Goal: Task Accomplishment & Management: Use online tool/utility

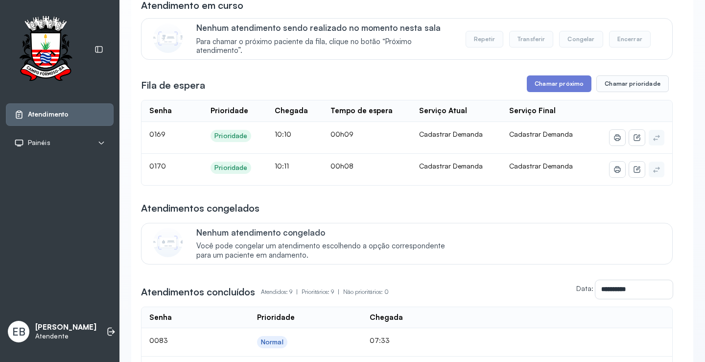
scroll to position [0, 0]
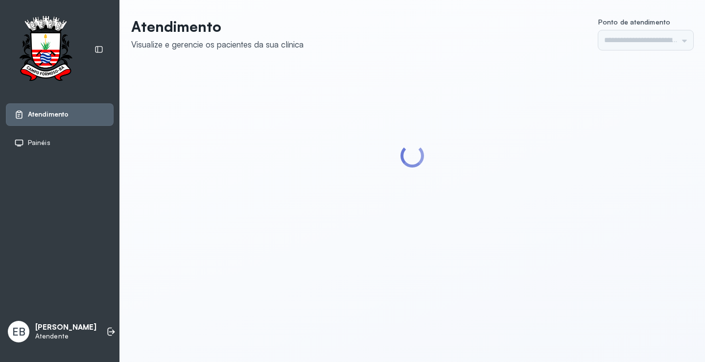
type input "*********"
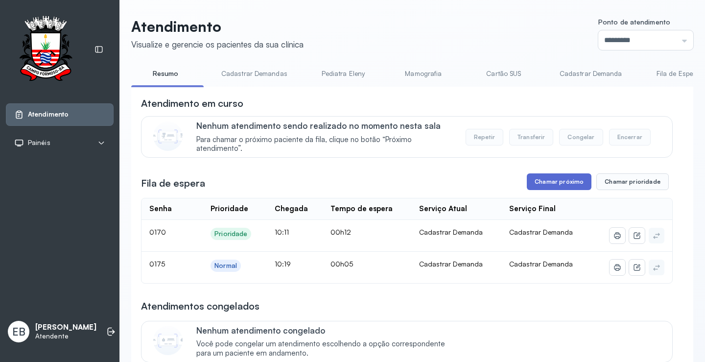
click at [565, 183] on button "Chamar próximo" at bounding box center [559, 181] width 65 height 17
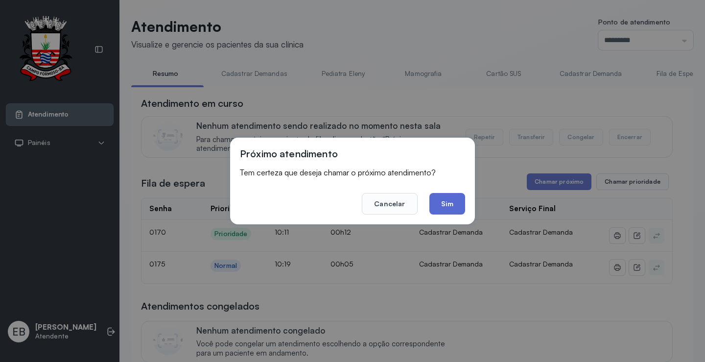
click at [449, 200] on button "Sim" at bounding box center [448, 204] width 36 height 22
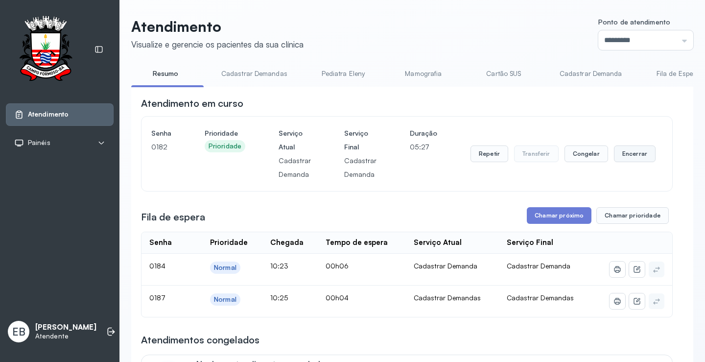
click at [630, 156] on button "Encerrar" at bounding box center [635, 153] width 42 height 17
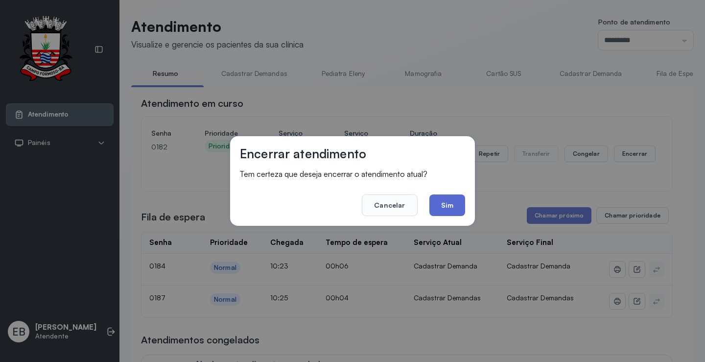
click at [455, 202] on button "Sim" at bounding box center [448, 205] width 36 height 22
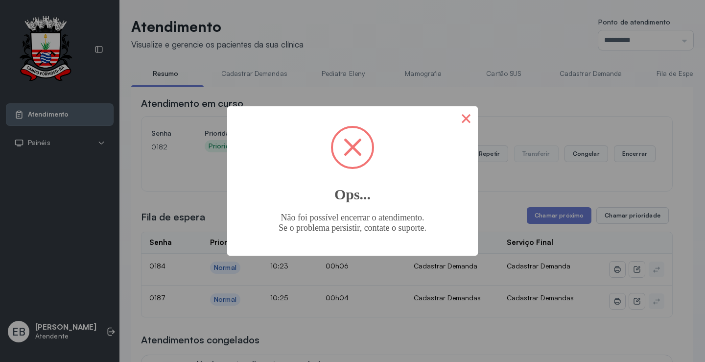
click at [465, 114] on button "×" at bounding box center [467, 118] width 24 height 24
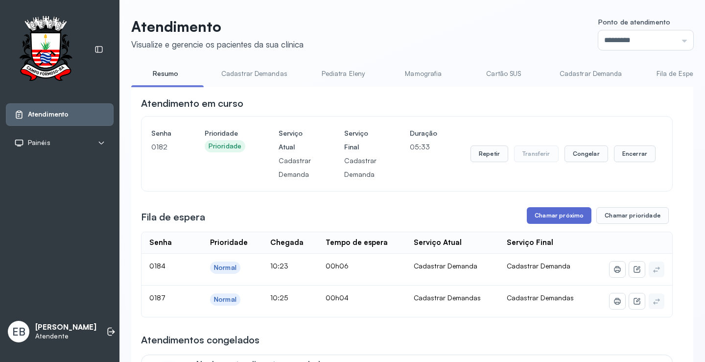
click at [571, 217] on button "Chamar próximo" at bounding box center [559, 215] width 65 height 17
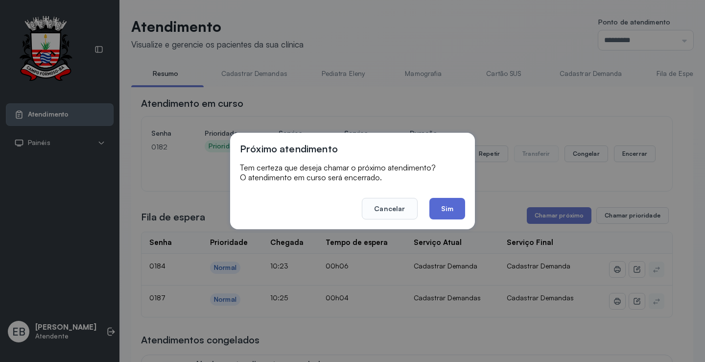
click at [460, 213] on button "Sim" at bounding box center [448, 209] width 36 height 22
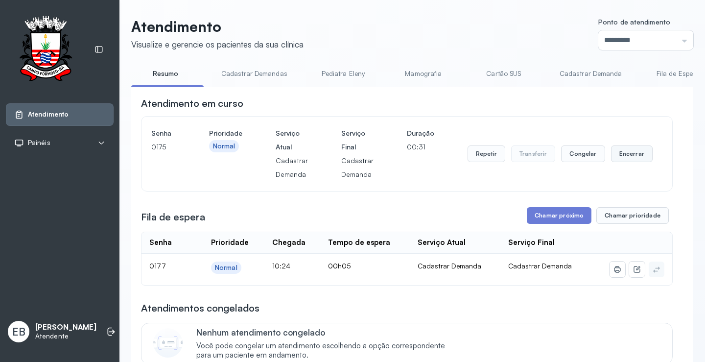
click at [635, 159] on button "Encerrar" at bounding box center [632, 153] width 42 height 17
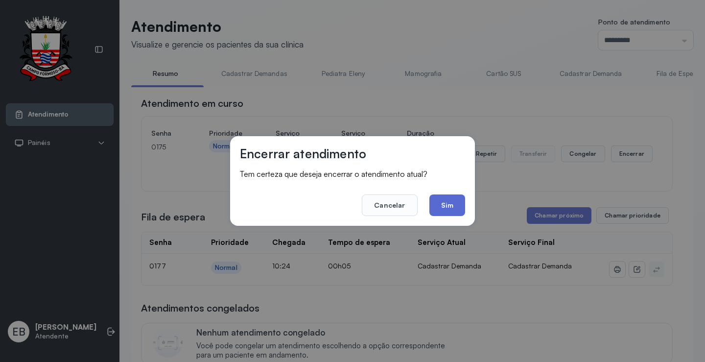
click at [464, 207] on button "Sim" at bounding box center [448, 205] width 36 height 22
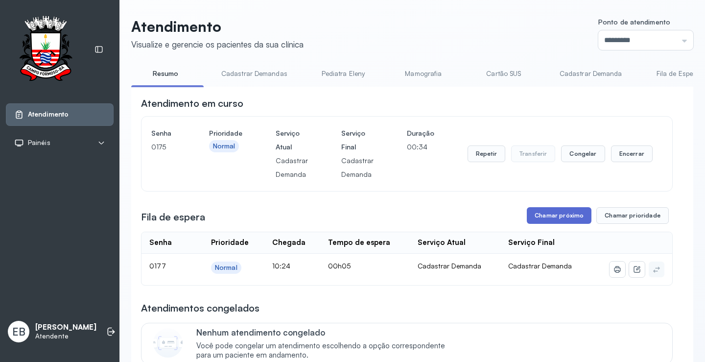
click at [568, 219] on button "Chamar próximo" at bounding box center [559, 215] width 65 height 17
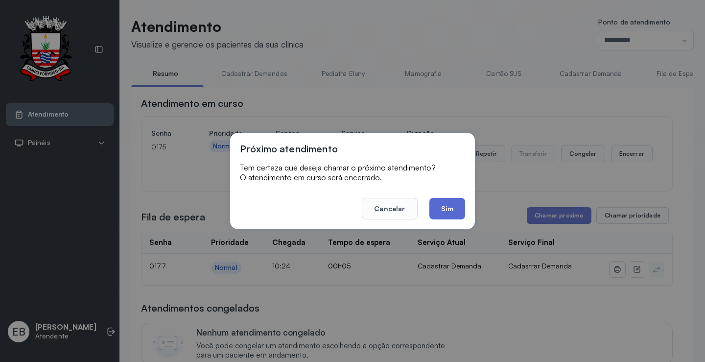
click at [450, 211] on button "Sim" at bounding box center [448, 209] width 36 height 22
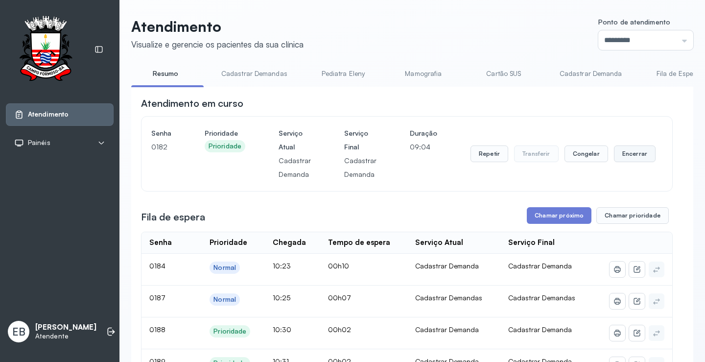
click at [622, 155] on button "Encerrar" at bounding box center [635, 153] width 42 height 17
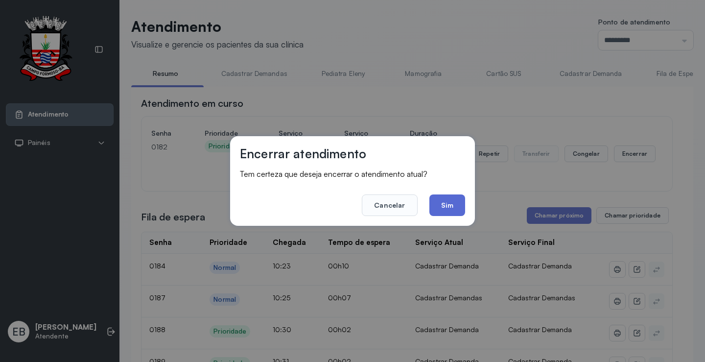
click at [455, 202] on button "Sim" at bounding box center [448, 205] width 36 height 22
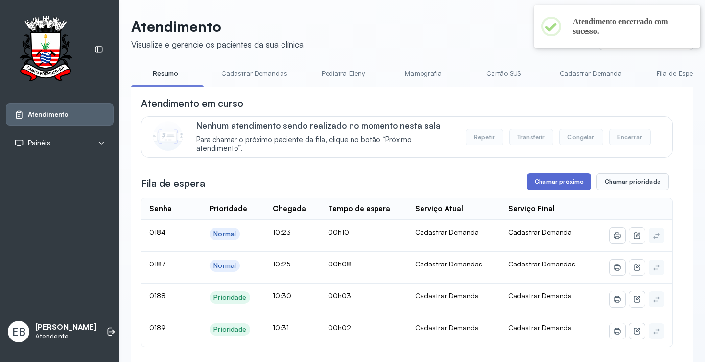
click at [558, 186] on button "Chamar próximo" at bounding box center [559, 181] width 65 height 17
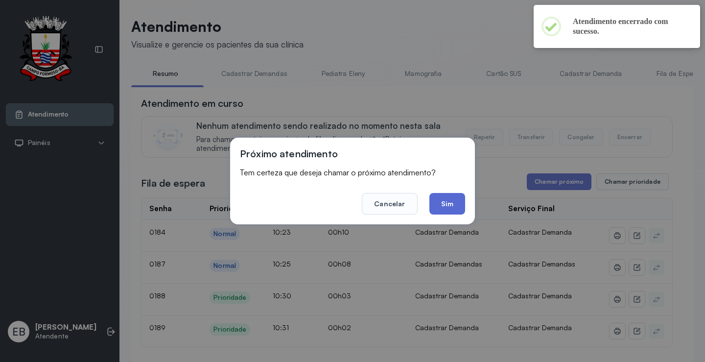
click at [453, 200] on button "Sim" at bounding box center [448, 204] width 36 height 22
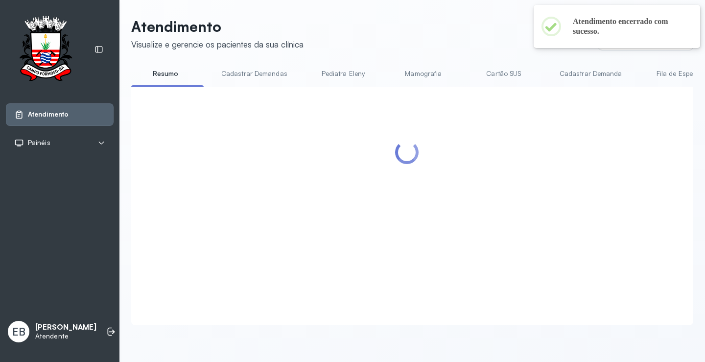
scroll to position [0, 0]
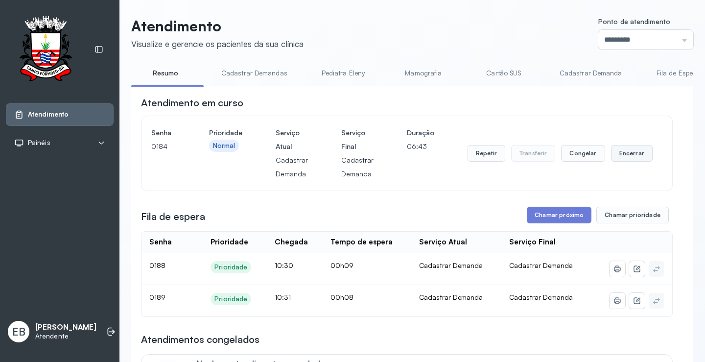
click at [630, 152] on button "Encerrar" at bounding box center [632, 153] width 42 height 17
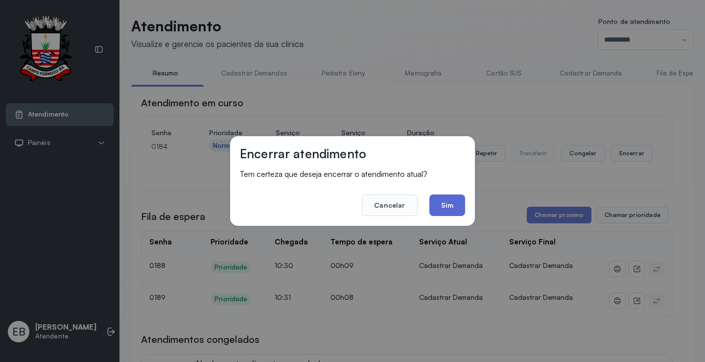
click at [449, 205] on button "Sim" at bounding box center [448, 205] width 36 height 22
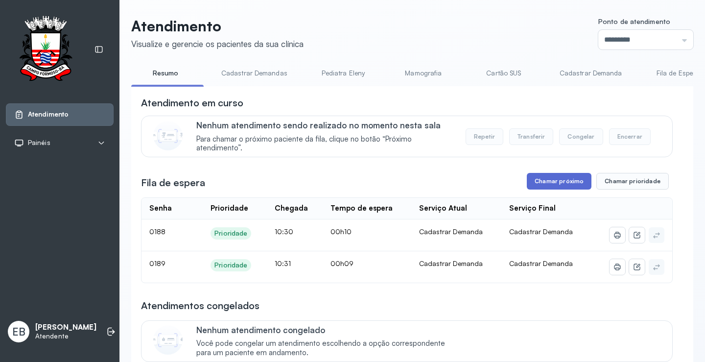
click at [552, 188] on button "Chamar próximo" at bounding box center [559, 181] width 65 height 17
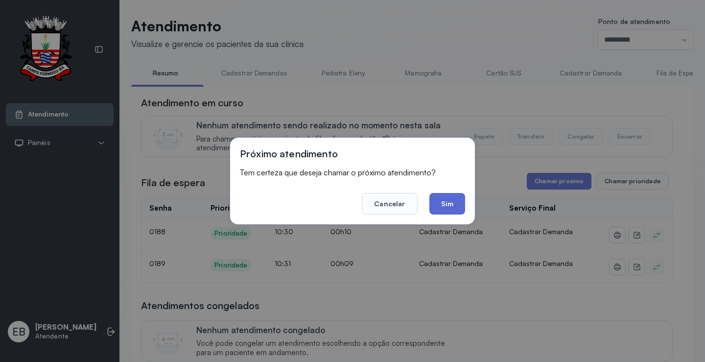
click at [450, 204] on button "Sim" at bounding box center [448, 204] width 36 height 22
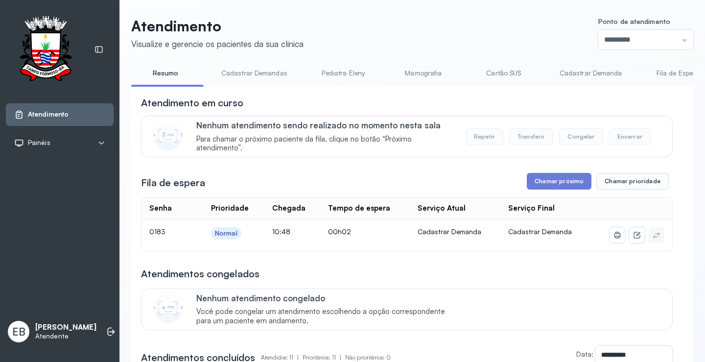
scroll to position [49, 0]
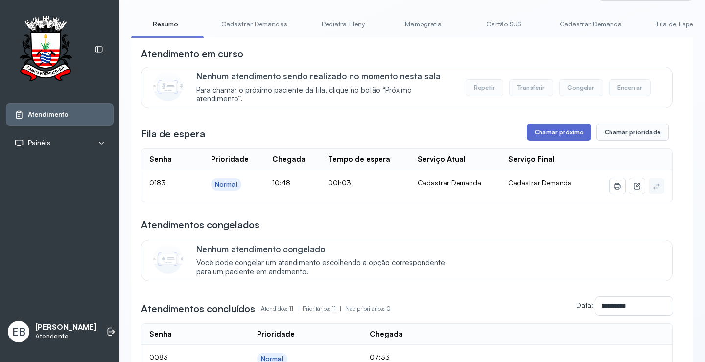
click at [559, 134] on button "Chamar próximo" at bounding box center [559, 132] width 65 height 17
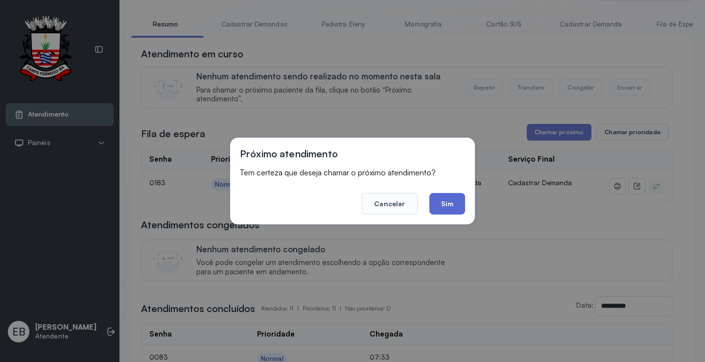
click at [451, 204] on button "Sim" at bounding box center [448, 204] width 36 height 22
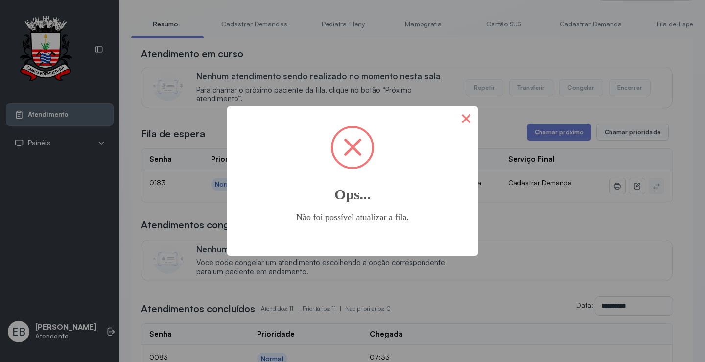
click at [465, 123] on button "×" at bounding box center [467, 118] width 24 height 24
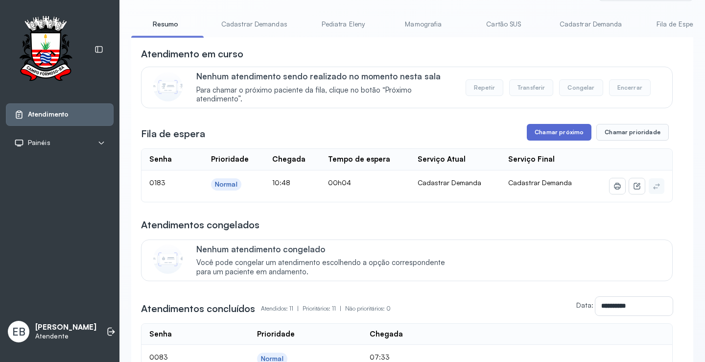
click at [543, 137] on button "Chamar próximo" at bounding box center [559, 132] width 65 height 17
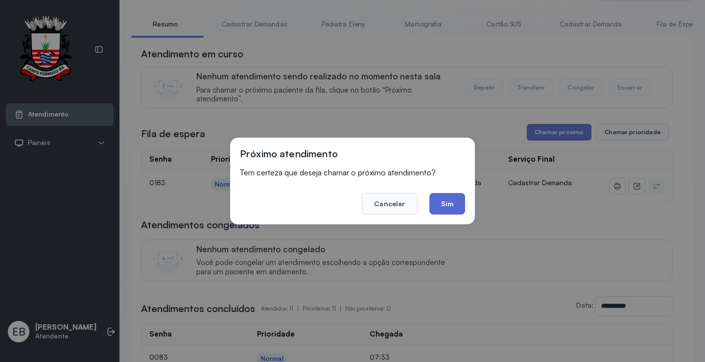
click at [450, 207] on button "Sim" at bounding box center [448, 204] width 36 height 22
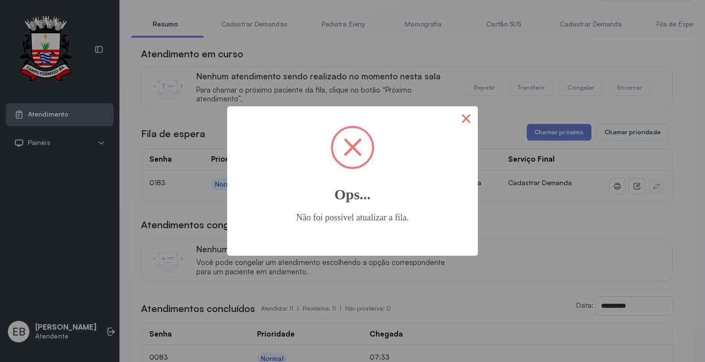
click at [465, 116] on button "×" at bounding box center [467, 118] width 24 height 24
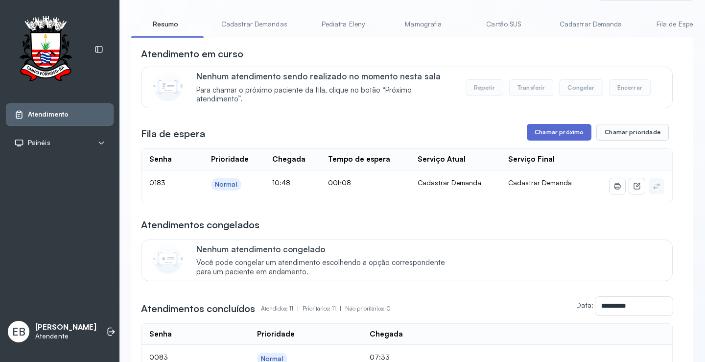
click at [550, 132] on button "Chamar próximo" at bounding box center [559, 132] width 65 height 17
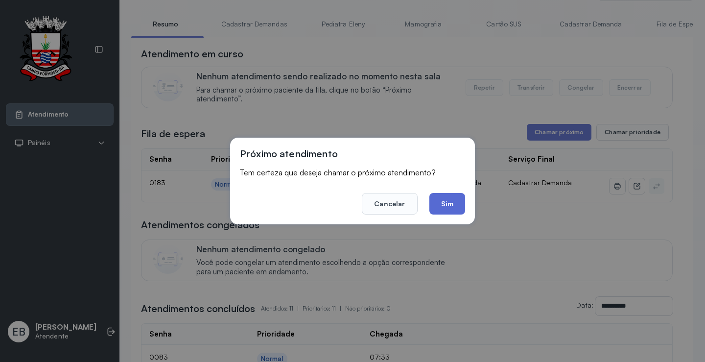
click at [437, 207] on button "Sim" at bounding box center [448, 204] width 36 height 22
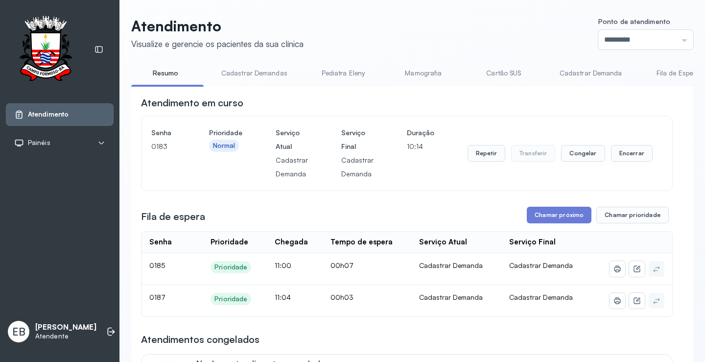
scroll to position [98, 0]
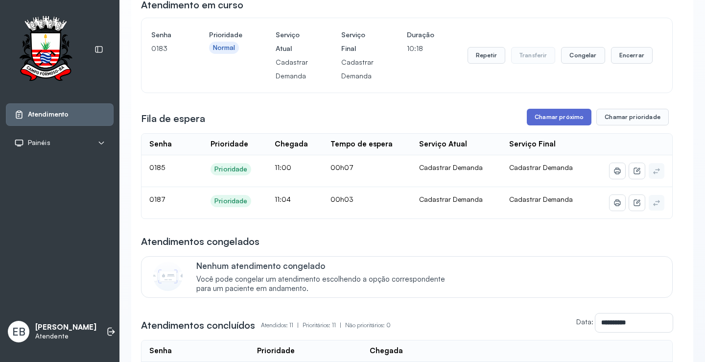
click at [569, 115] on button "Chamar próximo" at bounding box center [559, 117] width 65 height 17
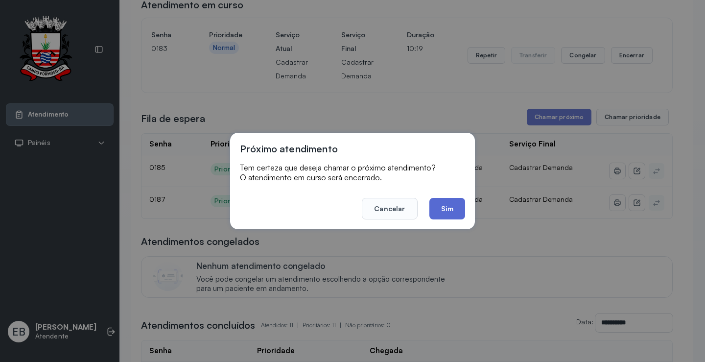
click at [453, 205] on button "Sim" at bounding box center [448, 209] width 36 height 22
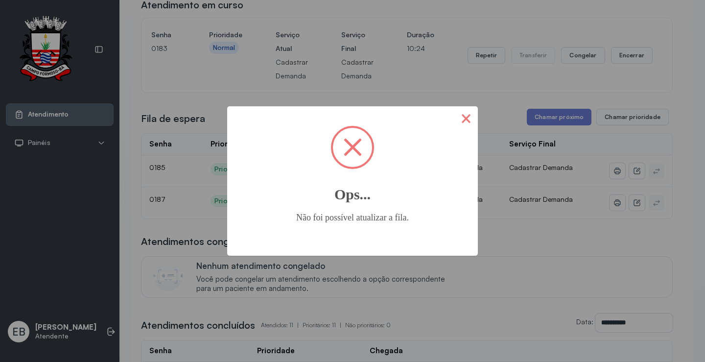
click at [464, 118] on button "×" at bounding box center [467, 118] width 24 height 24
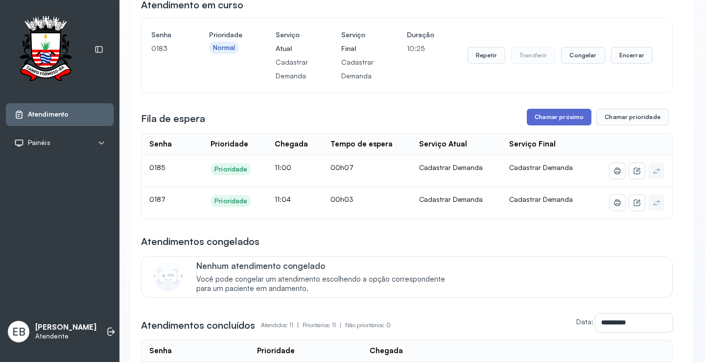
click at [535, 114] on button "Chamar próximo" at bounding box center [559, 117] width 65 height 17
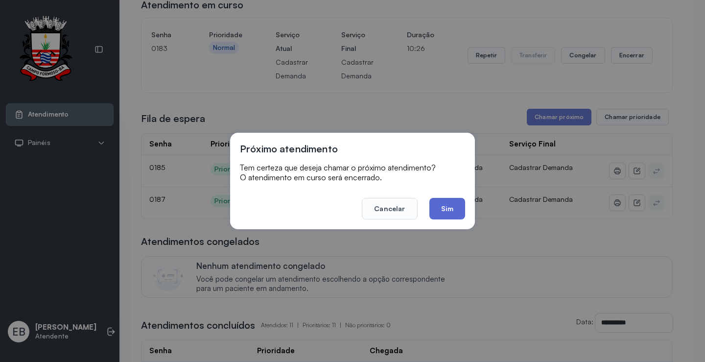
click at [449, 213] on button "Sim" at bounding box center [448, 209] width 36 height 22
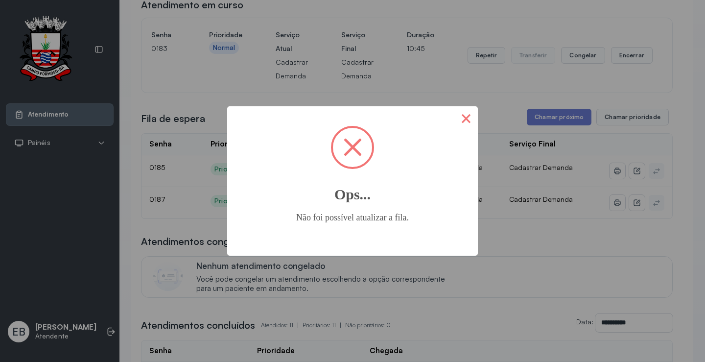
click at [463, 118] on button "×" at bounding box center [467, 118] width 24 height 24
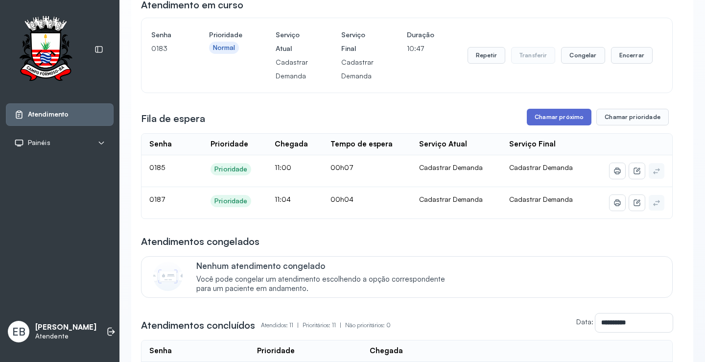
click at [540, 118] on button "Chamar próximo" at bounding box center [559, 117] width 65 height 17
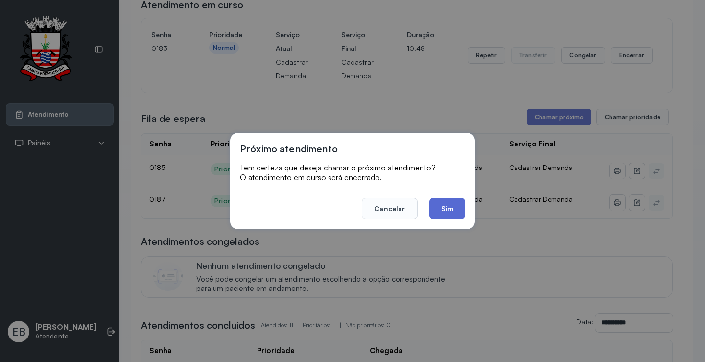
click at [457, 206] on button "Sim" at bounding box center [448, 209] width 36 height 22
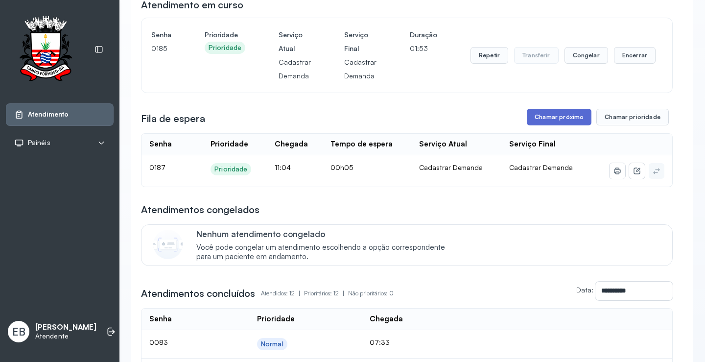
click at [552, 119] on button "Chamar próximo" at bounding box center [559, 117] width 65 height 17
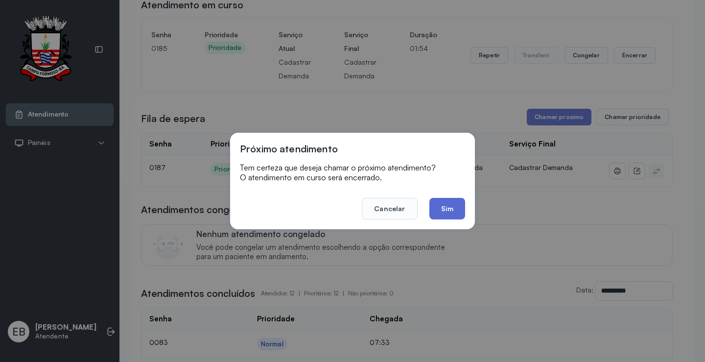
click at [451, 215] on button "Sim" at bounding box center [448, 209] width 36 height 22
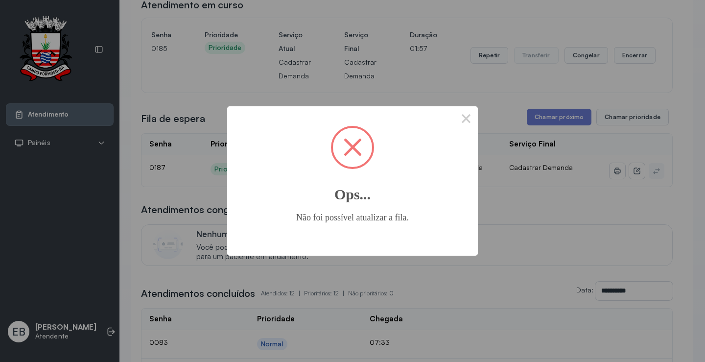
drag, startPoint x: 470, startPoint y: 119, endPoint x: 476, endPoint y: 121, distance: 6.8
click at [471, 119] on button "×" at bounding box center [467, 118] width 24 height 24
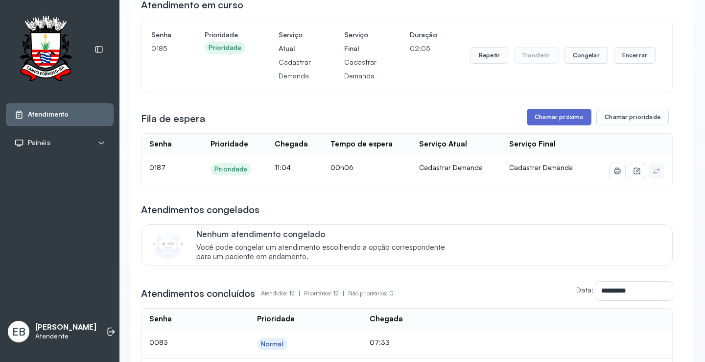
click at [575, 121] on button "Chamar próximo" at bounding box center [559, 117] width 65 height 17
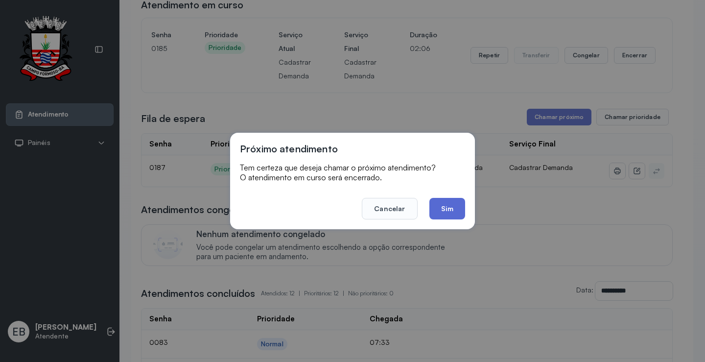
click at [441, 209] on button "Sim" at bounding box center [448, 209] width 36 height 22
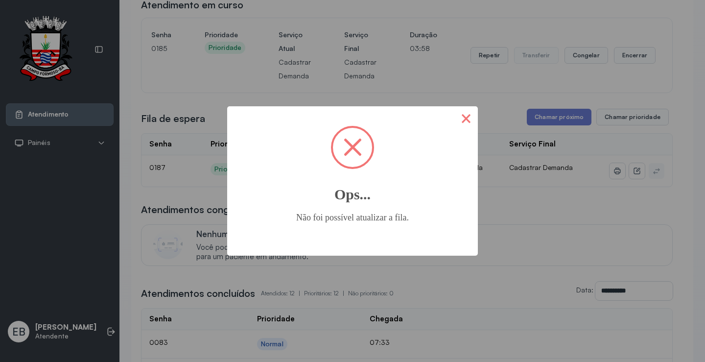
click at [468, 120] on button "×" at bounding box center [467, 118] width 24 height 24
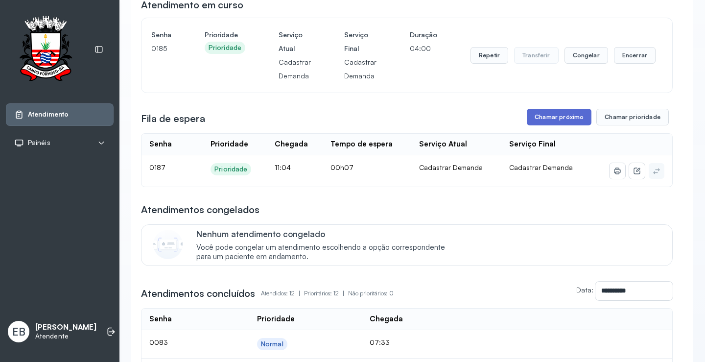
click at [546, 125] on button "Chamar próximo" at bounding box center [559, 117] width 65 height 17
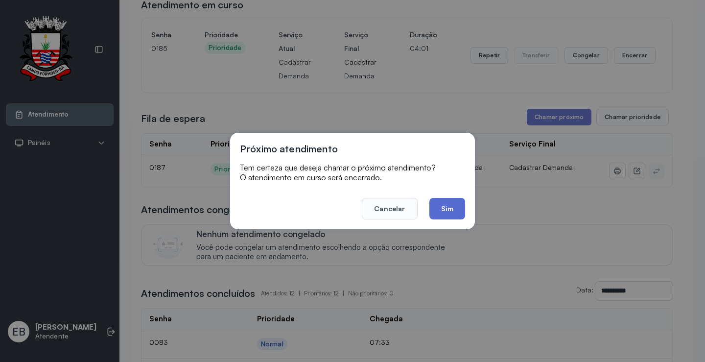
click at [453, 207] on button "Sim" at bounding box center [448, 209] width 36 height 22
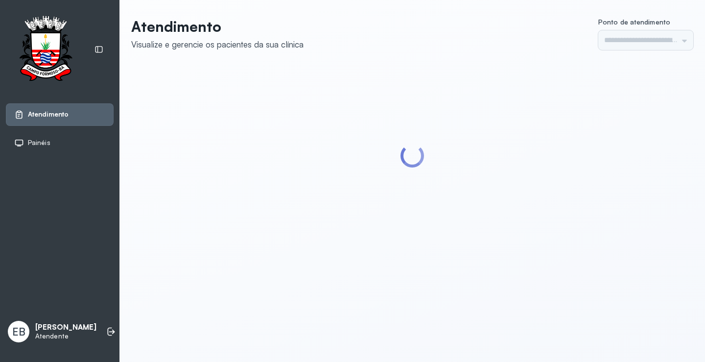
type input "*********"
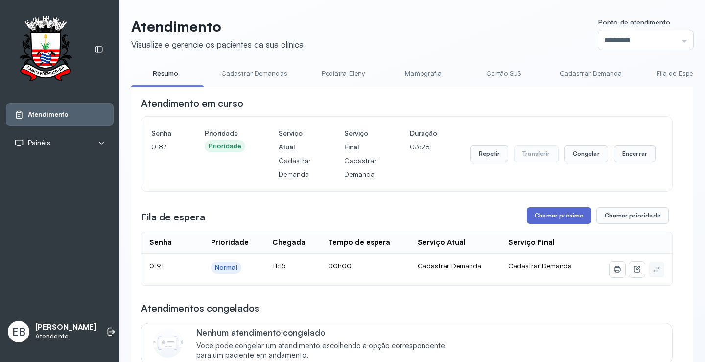
click at [539, 213] on button "Chamar próximo" at bounding box center [559, 215] width 65 height 17
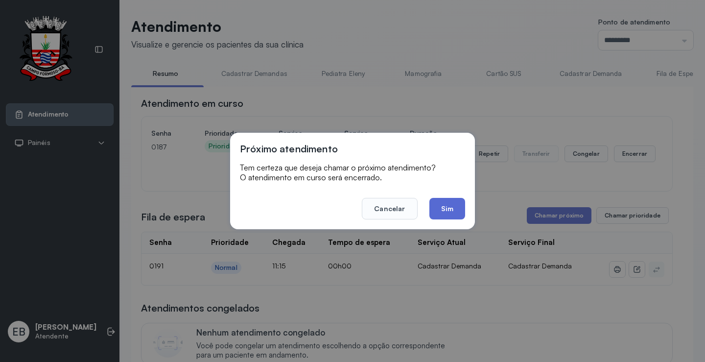
click at [446, 213] on button "Sim" at bounding box center [448, 209] width 36 height 22
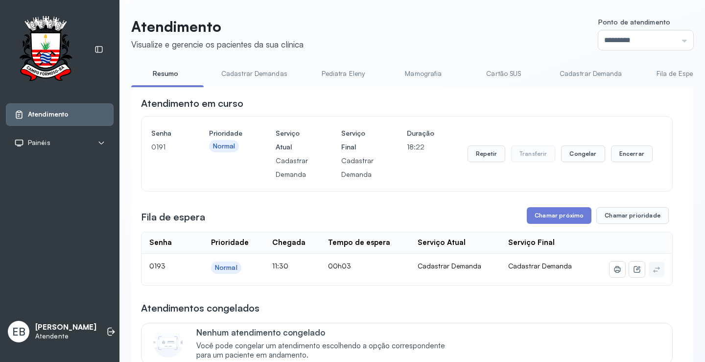
scroll to position [49, 0]
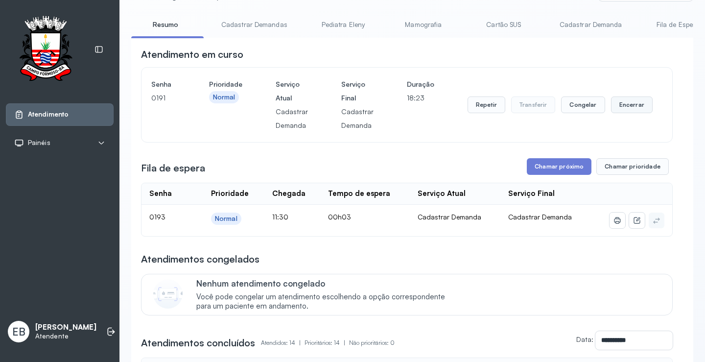
click at [628, 104] on button "Encerrar" at bounding box center [632, 104] width 42 height 17
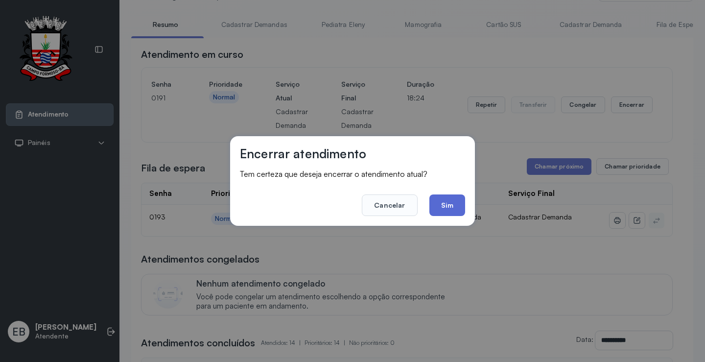
click at [455, 200] on button "Sim" at bounding box center [448, 205] width 36 height 22
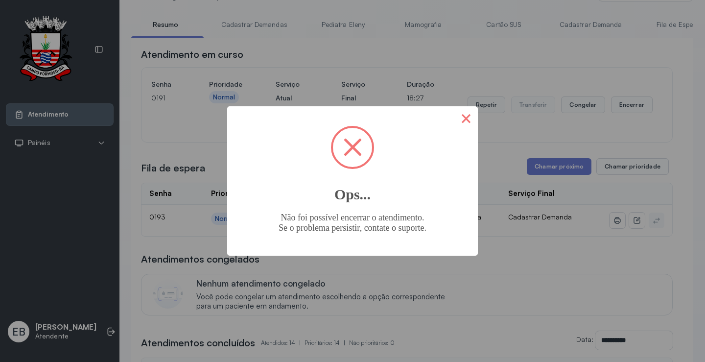
click at [463, 118] on button "×" at bounding box center [467, 118] width 24 height 24
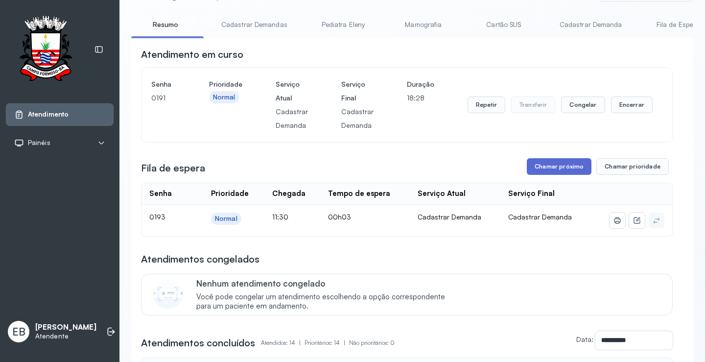
click at [568, 168] on button "Chamar próximo" at bounding box center [559, 166] width 65 height 17
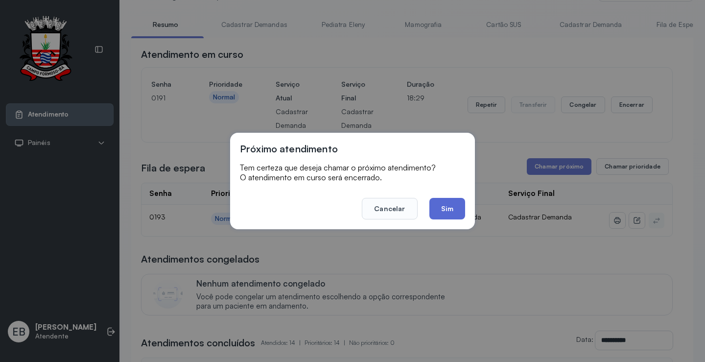
click at [450, 203] on button "Sim" at bounding box center [448, 209] width 36 height 22
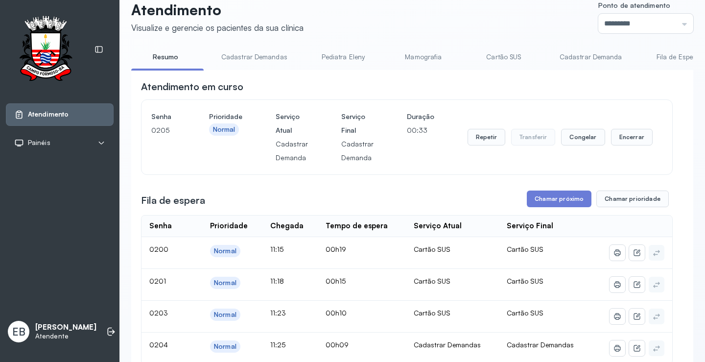
scroll to position [0, 0]
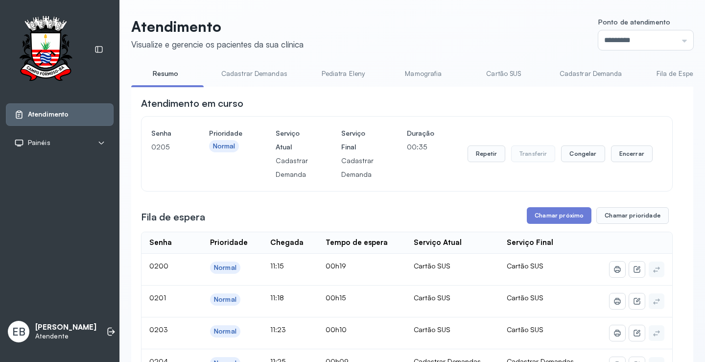
click at [250, 71] on link "Cadastrar Demandas" at bounding box center [255, 74] width 86 height 16
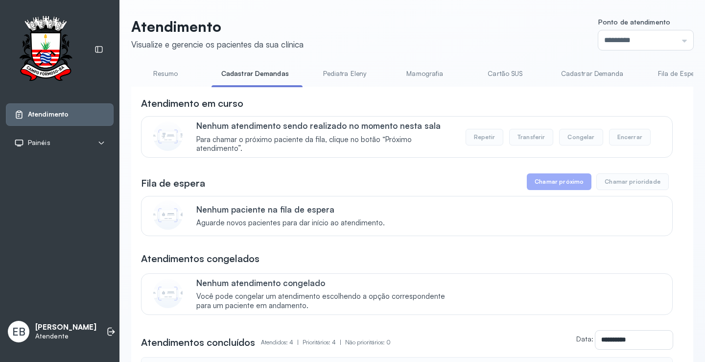
click at [577, 72] on link "Cadastrar Demanda" at bounding box center [593, 74] width 82 height 16
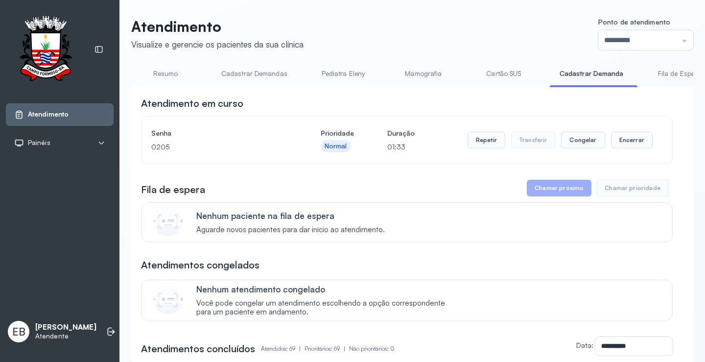
click at [169, 80] on link "Resumo" at bounding box center [165, 74] width 69 height 16
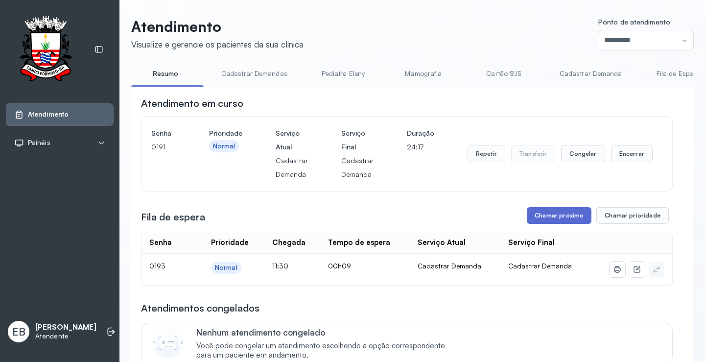
click at [581, 221] on button "Chamar próximo" at bounding box center [559, 215] width 65 height 17
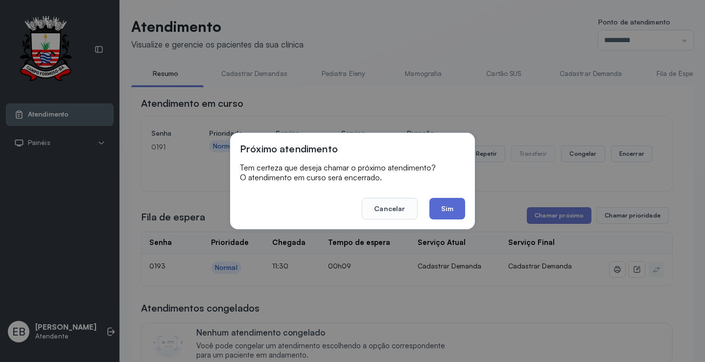
click at [455, 205] on button "Sim" at bounding box center [448, 209] width 36 height 22
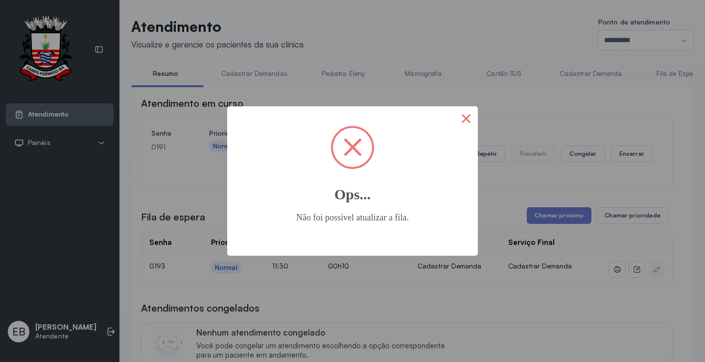
click at [465, 119] on button "×" at bounding box center [467, 118] width 24 height 24
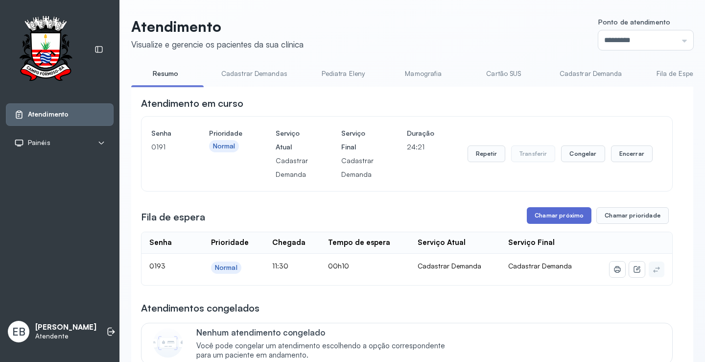
click at [554, 215] on button "Chamar próximo" at bounding box center [559, 215] width 65 height 17
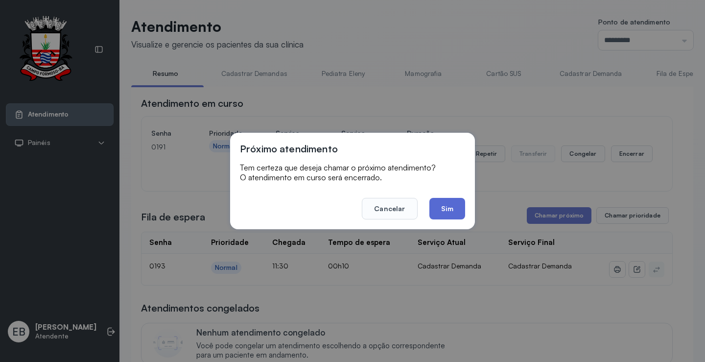
click at [458, 207] on button "Sim" at bounding box center [448, 209] width 36 height 22
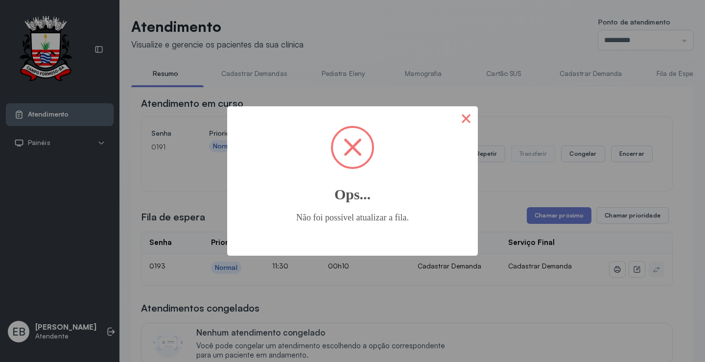
click at [463, 118] on button "×" at bounding box center [467, 118] width 24 height 24
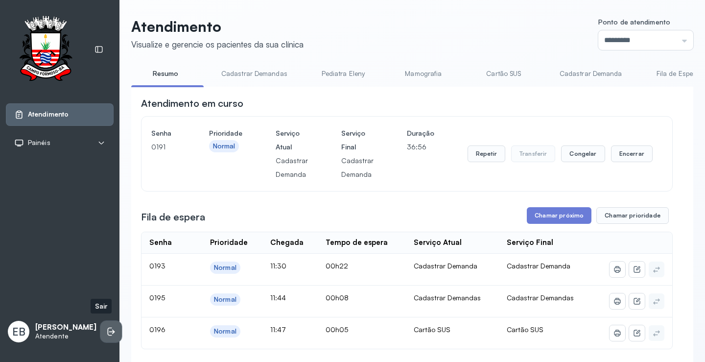
click at [108, 330] on icon at bounding box center [110, 332] width 4 height 8
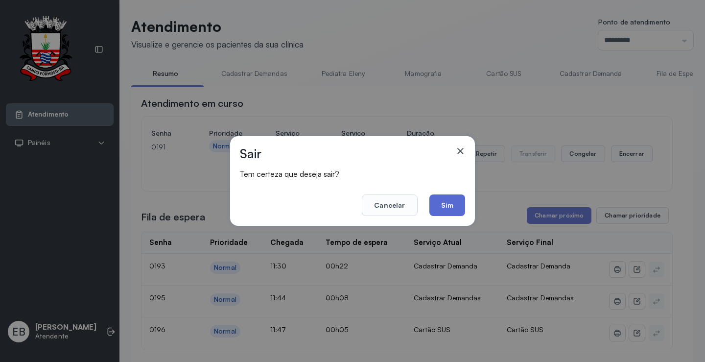
click at [441, 207] on button "Sim" at bounding box center [448, 205] width 36 height 22
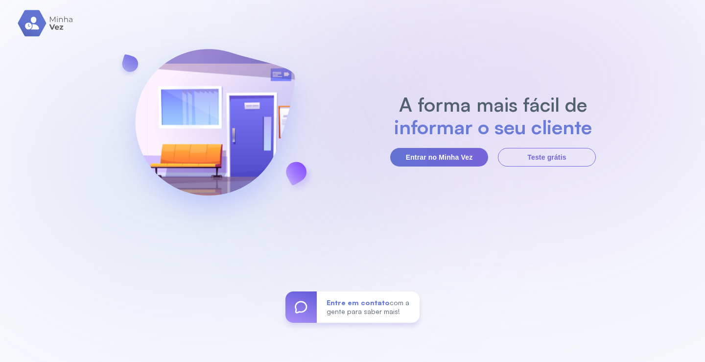
click at [460, 167] on div "A forma mais fácil de informar o seu cliente Entrar no Minha Vez Teste grátis E…" at bounding box center [352, 181] width 705 height 362
click at [460, 163] on button "Entrar no Minha Vez" at bounding box center [439, 157] width 98 height 19
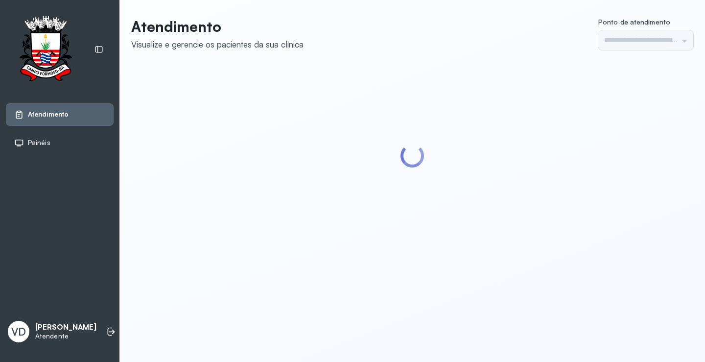
type input "*********"
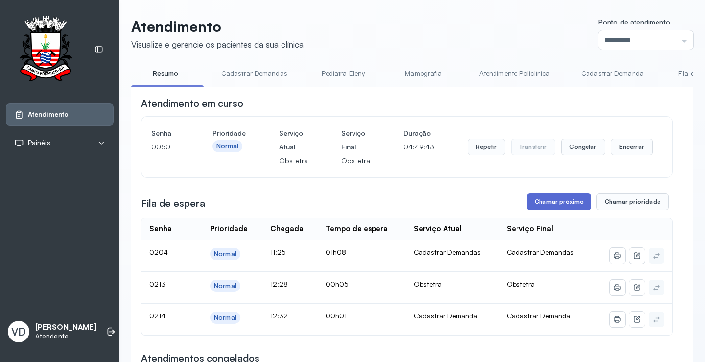
click at [534, 207] on button "Chamar próximo" at bounding box center [559, 201] width 65 height 17
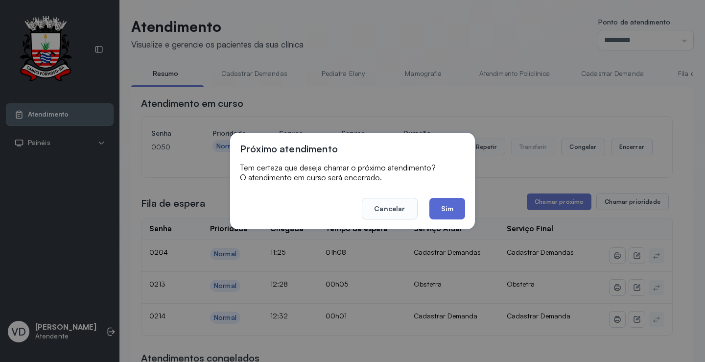
click at [441, 208] on button "Sim" at bounding box center [448, 209] width 36 height 22
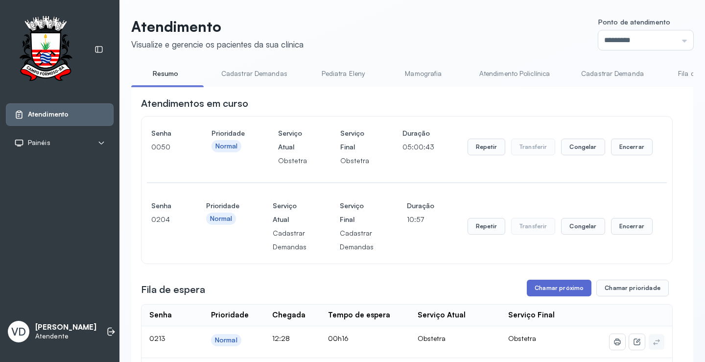
click at [544, 289] on button "Chamar próximo" at bounding box center [559, 288] width 65 height 17
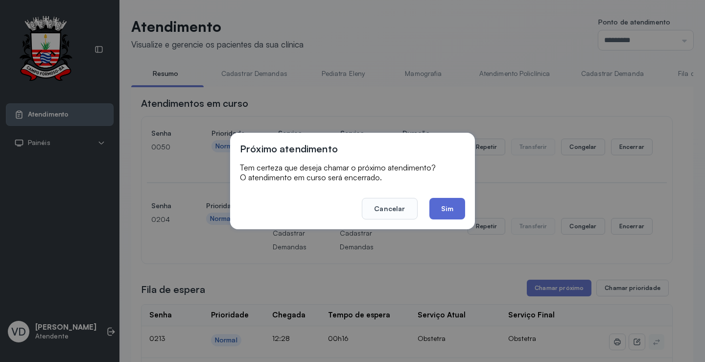
click at [451, 214] on button "Sim" at bounding box center [448, 209] width 36 height 22
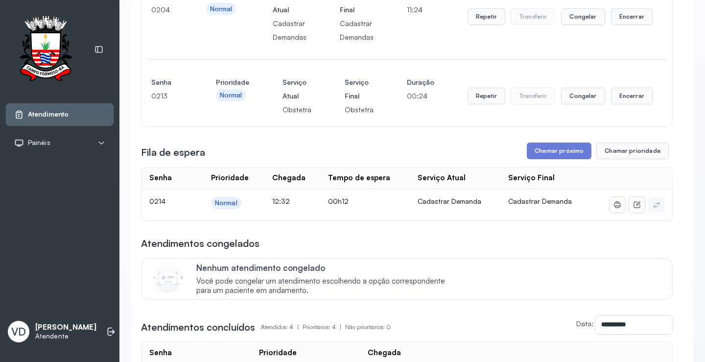
scroll to position [196, 0]
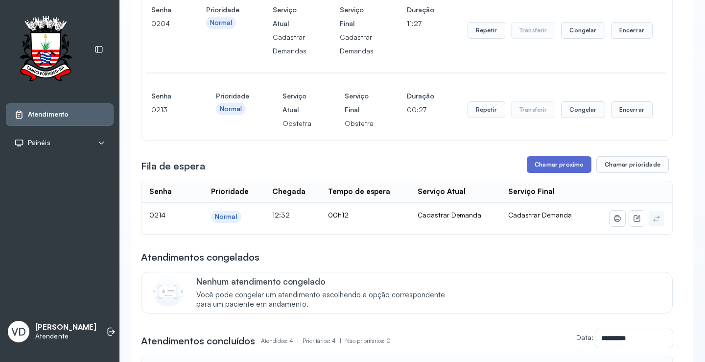
click at [564, 170] on button "Chamar próximo" at bounding box center [559, 164] width 65 height 17
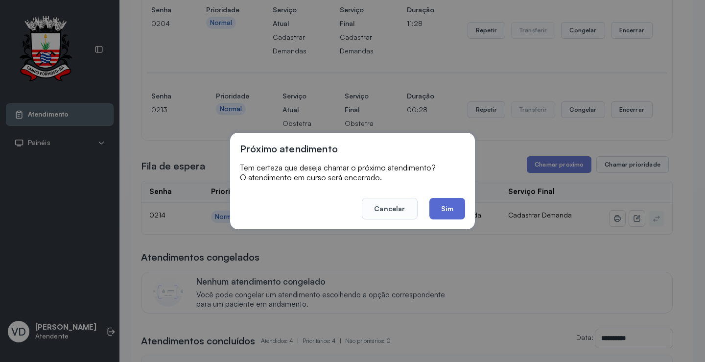
click at [449, 205] on button "Sim" at bounding box center [448, 209] width 36 height 22
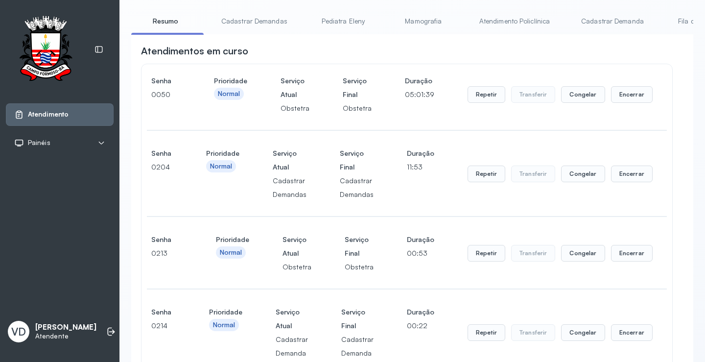
scroll to position [49, 0]
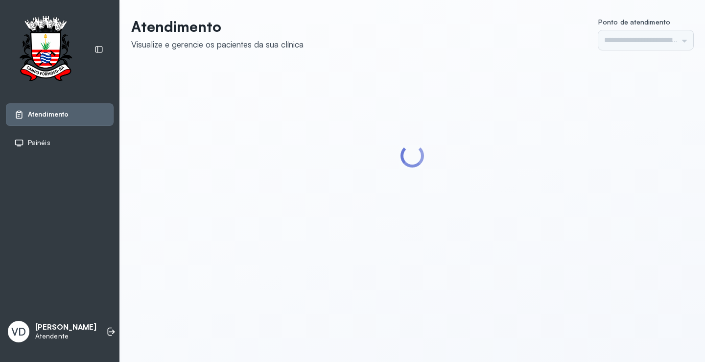
type input "*********"
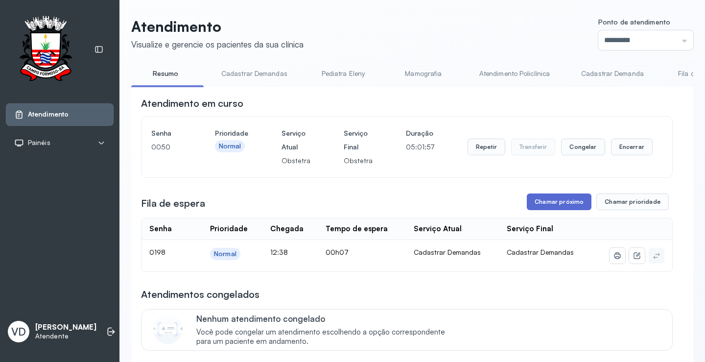
click at [543, 205] on button "Chamar próximo" at bounding box center [559, 201] width 65 height 17
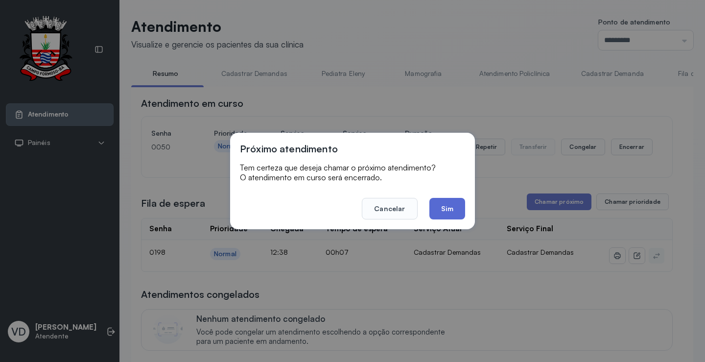
click at [438, 210] on button "Sim" at bounding box center [448, 209] width 36 height 22
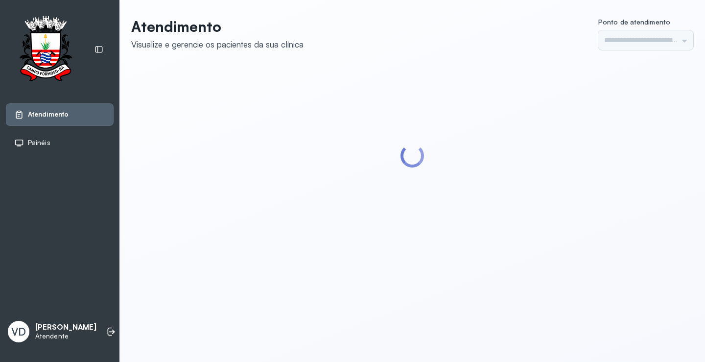
type input "*********"
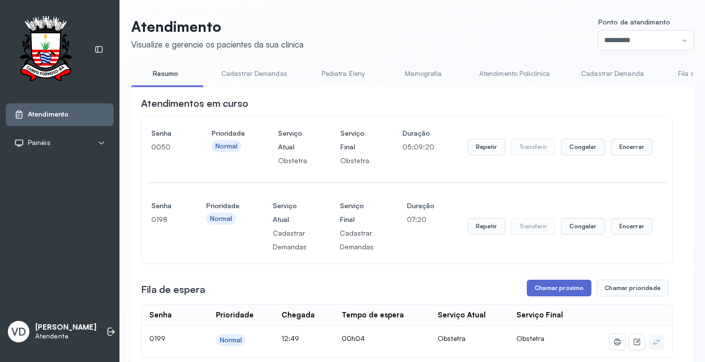
click at [555, 295] on button "Chamar próximo" at bounding box center [559, 288] width 65 height 17
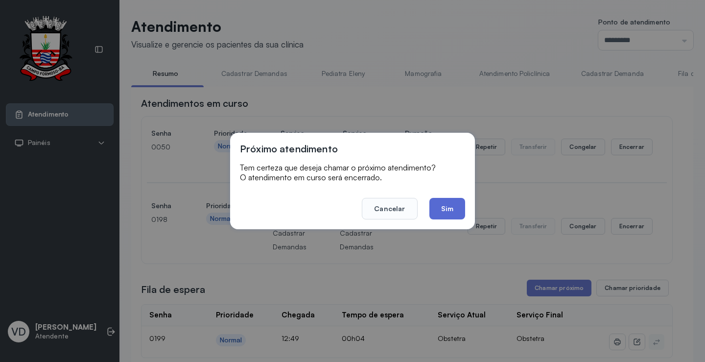
click at [444, 212] on button "Sim" at bounding box center [448, 209] width 36 height 22
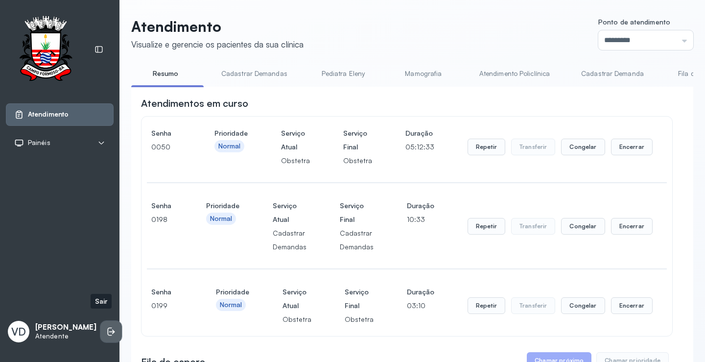
click at [102, 321] on li at bounding box center [111, 332] width 22 height 22
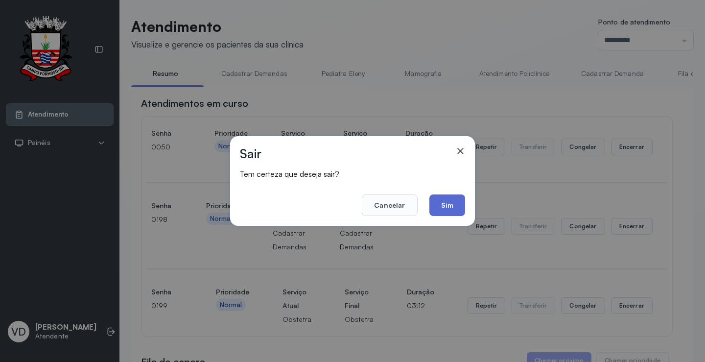
click at [447, 211] on button "Sim" at bounding box center [448, 205] width 36 height 22
